Goal: Information Seeking & Learning: Learn about a topic

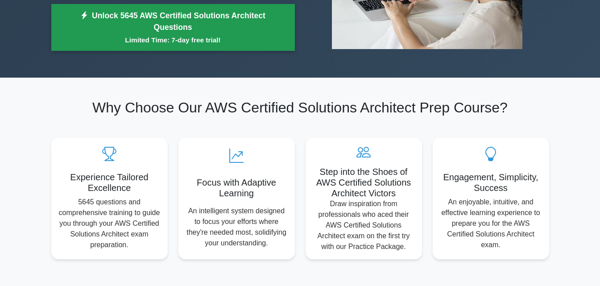
click at [192, 216] on div "Experience Tailored Excellence 5645 questions and comprehensive training to gui…" at bounding box center [300, 193] width 509 height 132
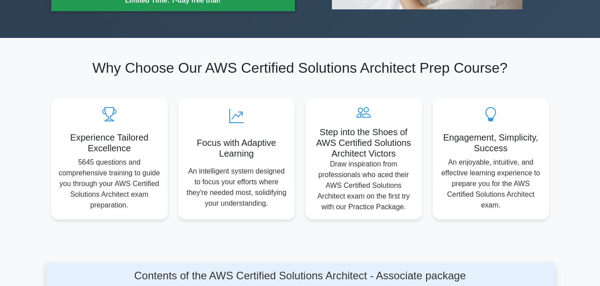
scroll to position [256, 0]
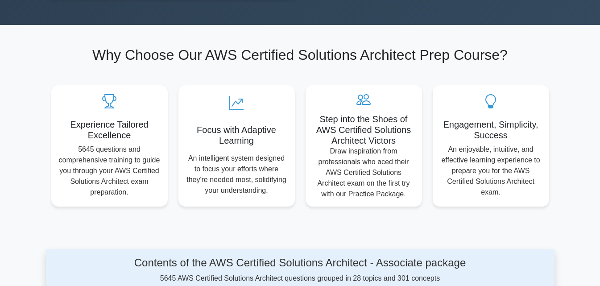
click at [192, 216] on section "Why Choose Our AWS Certified Solutions Architect Prep Course? Experience Tailor…" at bounding box center [300, 126] width 509 height 203
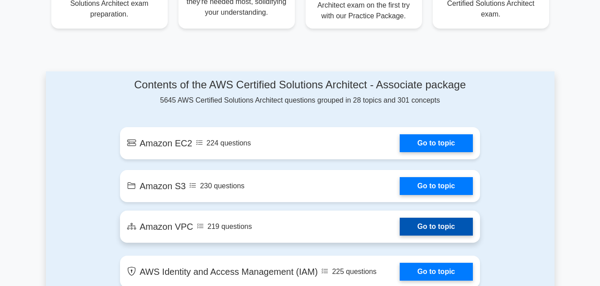
scroll to position [434, 0]
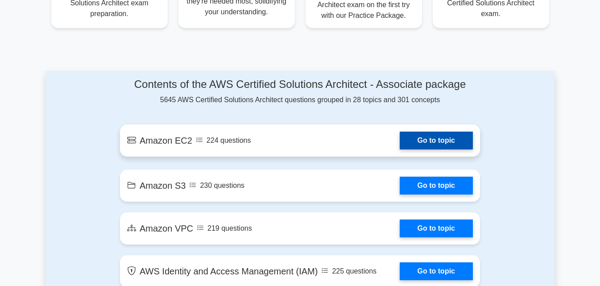
click at [413, 145] on link "Go to topic" at bounding box center [436, 141] width 73 height 18
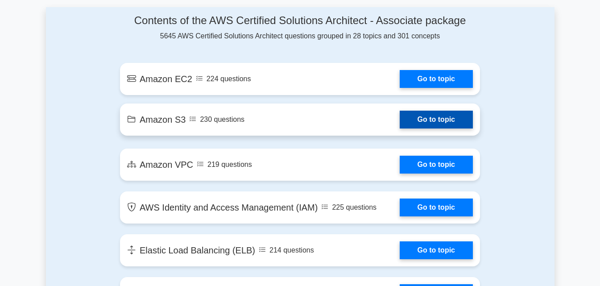
scroll to position [503, 0]
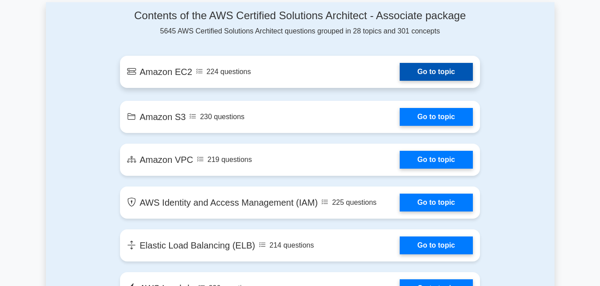
click at [427, 69] on link "Go to topic" at bounding box center [436, 72] width 73 height 18
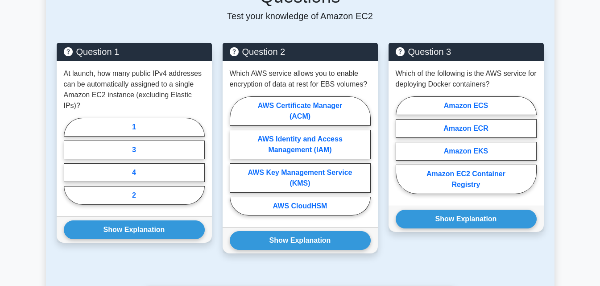
scroll to position [449, 0]
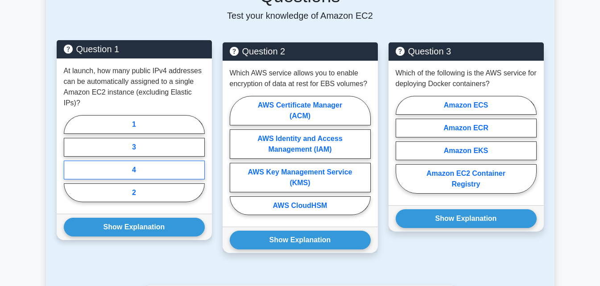
click at [144, 161] on label "4" at bounding box center [134, 170] width 141 height 19
click at [70, 158] on input "4" at bounding box center [67, 161] width 6 height 6
radio input "true"
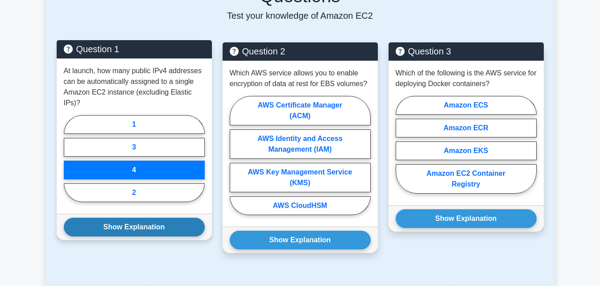
click at [156, 223] on button "Show Explanation" at bounding box center [134, 227] width 141 height 19
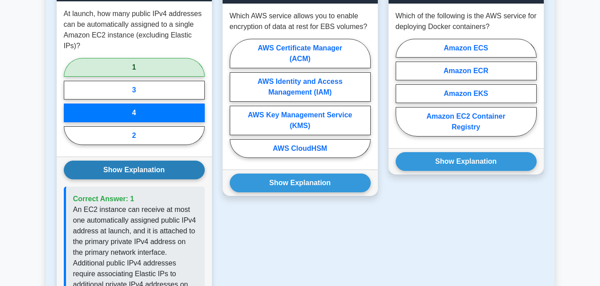
scroll to position [509, 0]
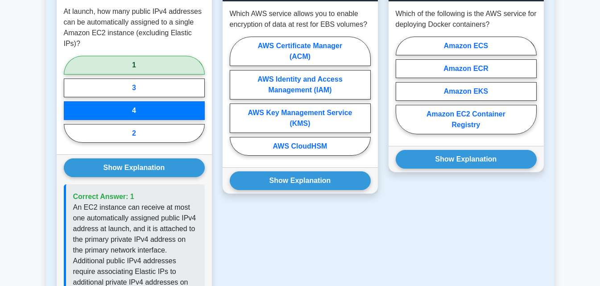
click at [148, 56] on label "1" at bounding box center [134, 65] width 141 height 19
click at [70, 99] on input "1" at bounding box center [67, 102] width 6 height 6
radio input "true"
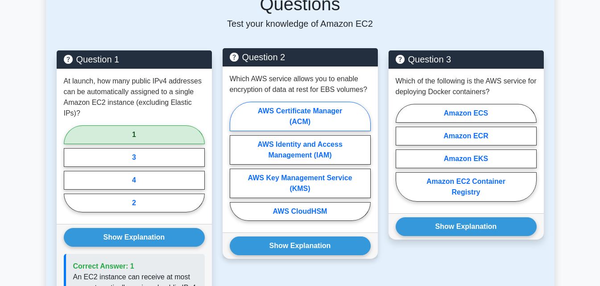
scroll to position [449, 0]
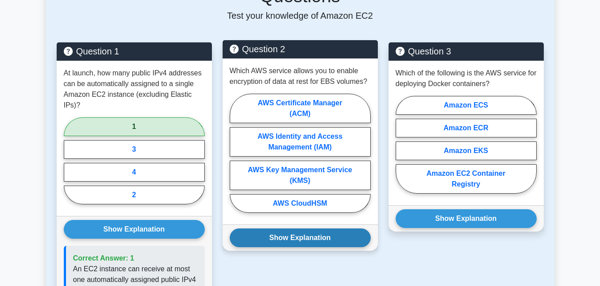
click at [316, 240] on button "Show Explanation" at bounding box center [300, 237] width 141 height 19
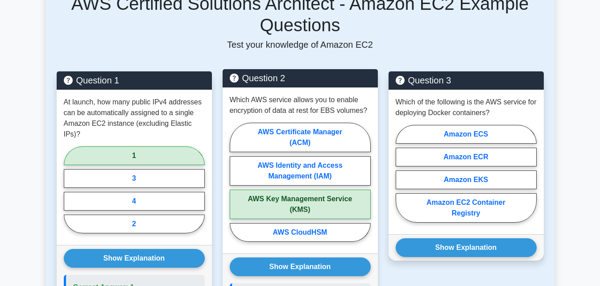
scroll to position [425, 0]
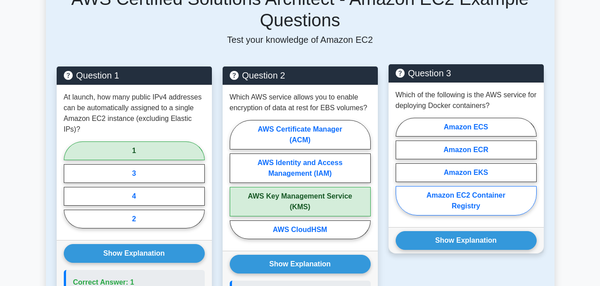
click at [458, 212] on label "Amazon EC2 Container Registry" at bounding box center [466, 200] width 141 height 29
click at [402, 172] on input "Amazon EC2 Container Registry" at bounding box center [399, 169] width 6 height 6
radio input "true"
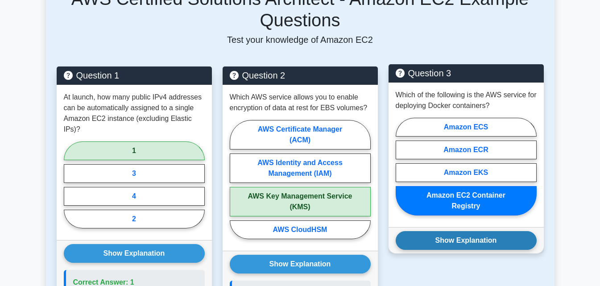
click at [471, 246] on button "Show Explanation" at bounding box center [466, 240] width 141 height 19
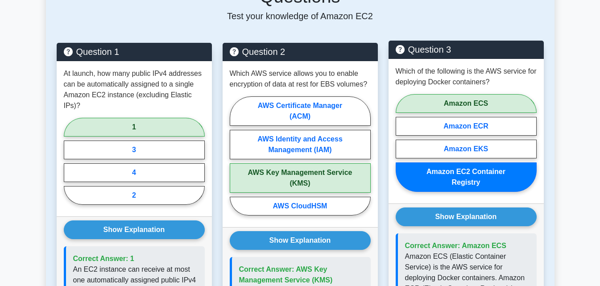
scroll to position [432, 0]
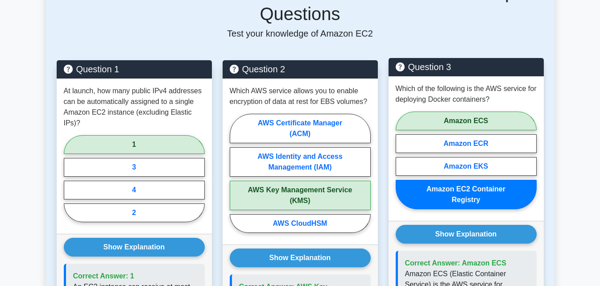
click at [460, 104] on p "Which of the following is the AWS service for deploying Docker containers?" at bounding box center [466, 93] width 141 height 21
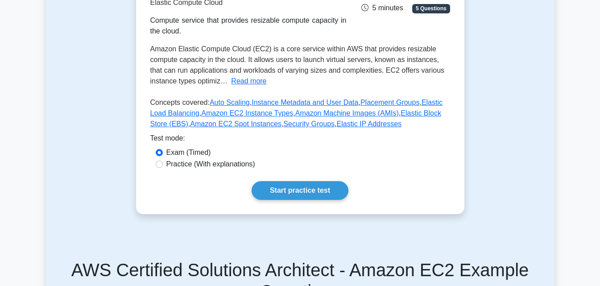
scroll to position [155, 0]
